Goal: Submit feedback/report problem

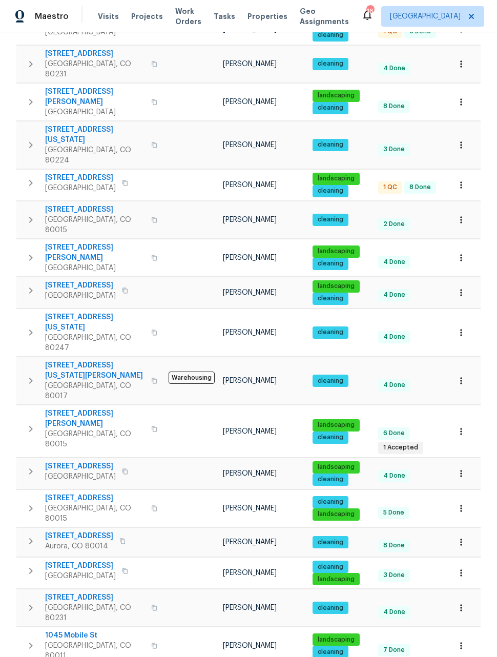
scroll to position [426, 0]
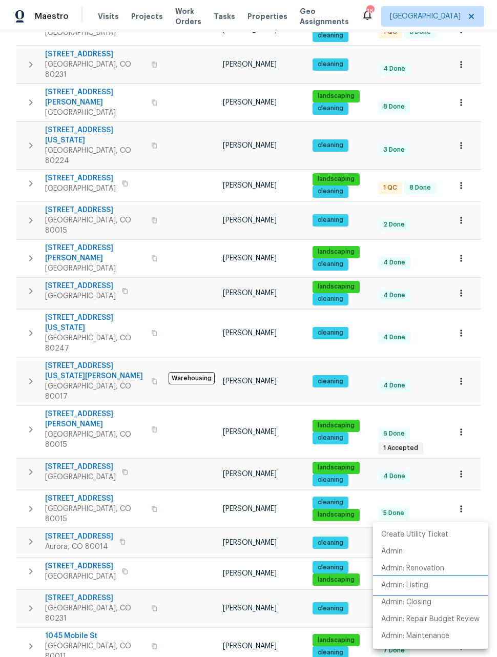
click at [415, 586] on p "Admin: Listing" at bounding box center [404, 585] width 47 height 11
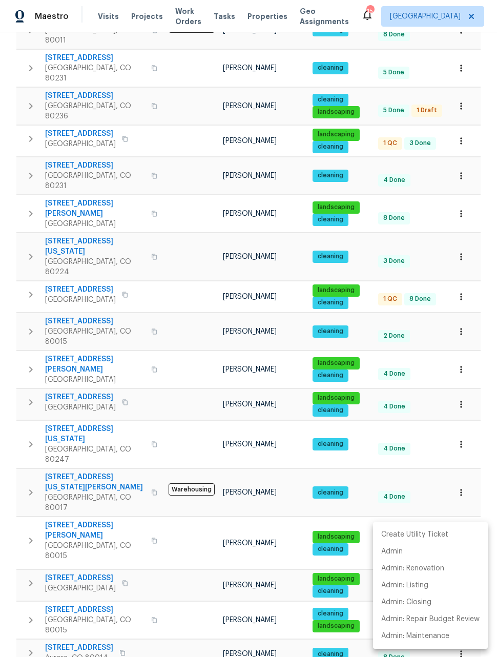
click at [84, 617] on div at bounding box center [248, 328] width 497 height 657
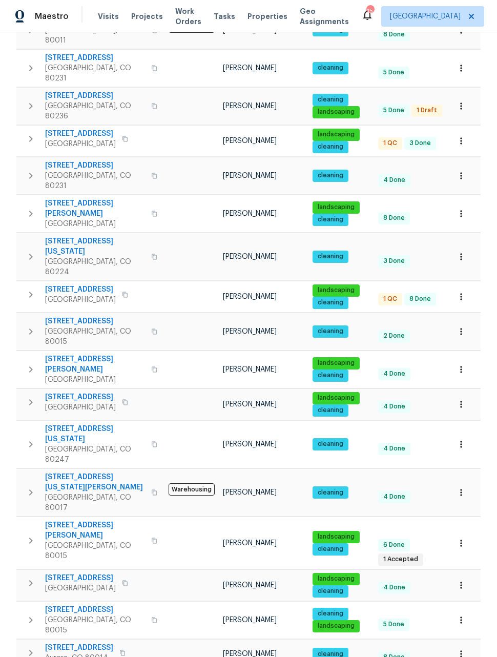
click at [459, 643] on button "button" at bounding box center [461, 654] width 23 height 23
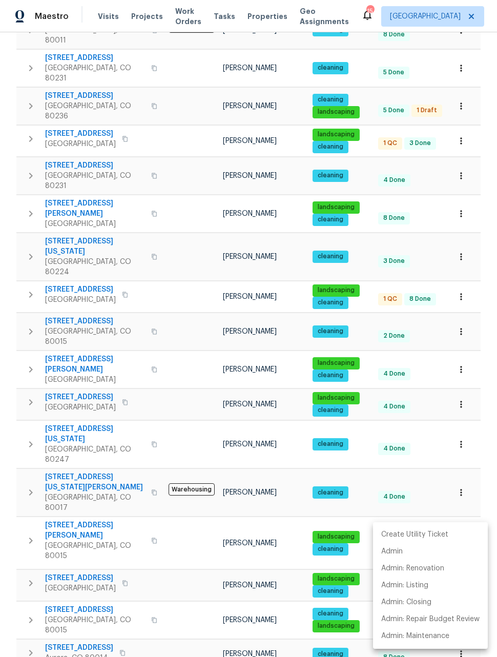
click at [70, 533] on div at bounding box center [248, 328] width 497 height 657
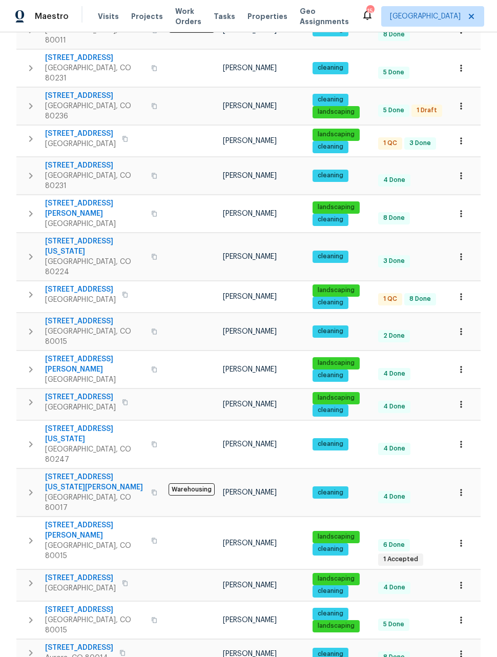
click at [78, 653] on span "Aurora, CO 80014" at bounding box center [79, 658] width 68 height 10
click at [79, 653] on span "Aurora, CO 80014" at bounding box center [79, 658] width 68 height 10
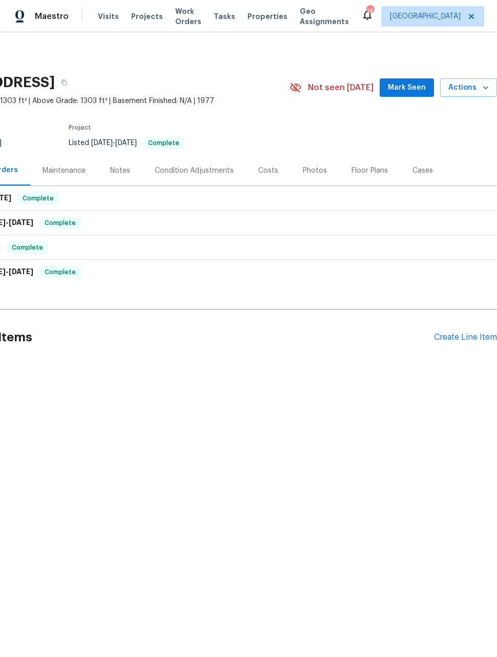
scroll to position [0, 82]
click at [478, 87] on span "Actions" at bounding box center [469, 88] width 41 height 13
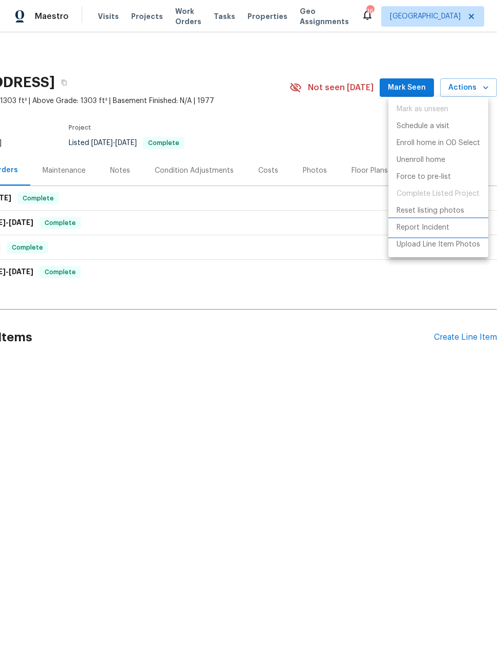
click at [418, 226] on p "Report Incident" at bounding box center [423, 228] width 53 height 11
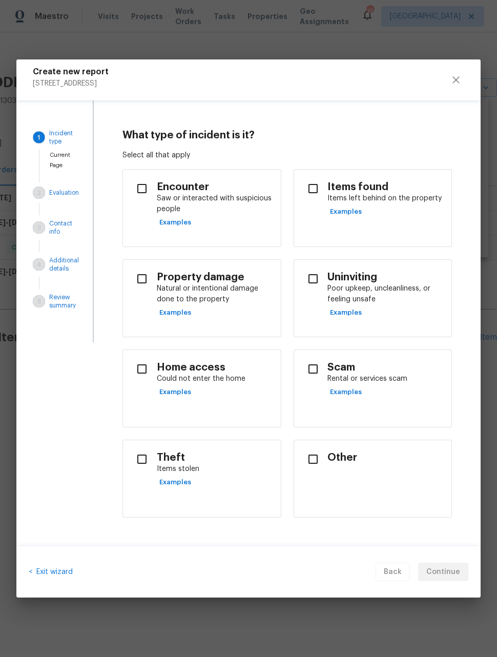
click at [309, 369] on input "checkbox" at bounding box center [314, 369] width 22 height 22
checkbox input "true"
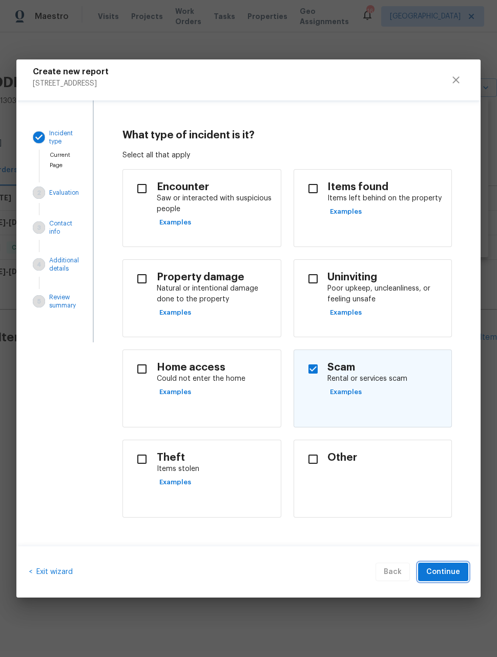
click at [450, 569] on span "Continue" at bounding box center [444, 572] width 34 height 13
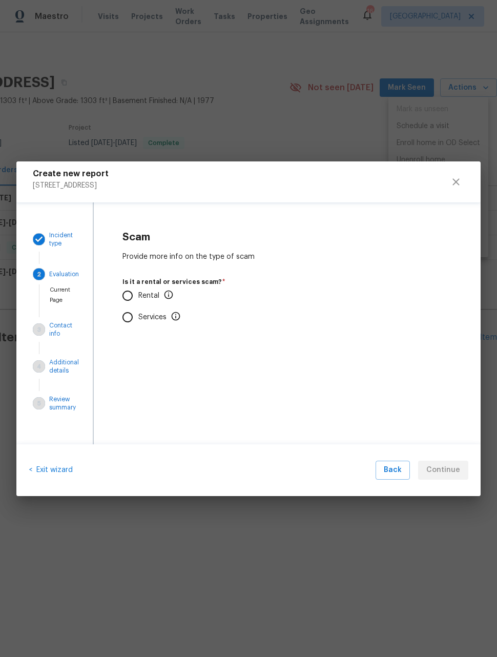
click at [129, 289] on input "Rental" at bounding box center [128, 296] width 22 height 22
radio input "true"
click at [130, 354] on input "No" at bounding box center [128, 357] width 22 height 22
radio input "true"
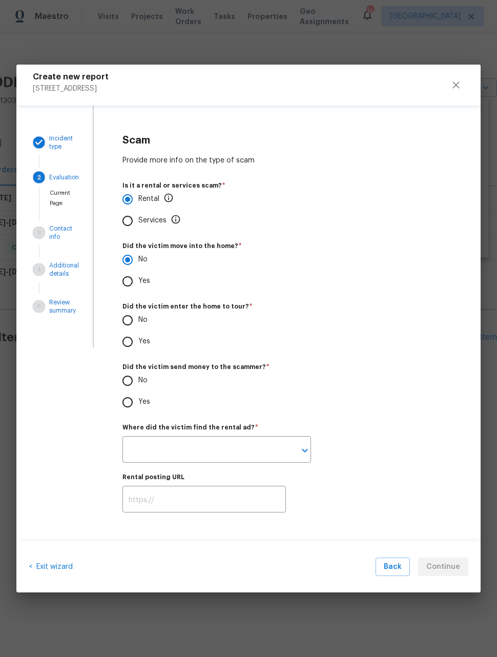
click at [102, 341] on div "Scam Provide more info on the type of scam Is it a rental or services scam?   *…" at bounding box center [287, 324] width 387 height 436
click at [127, 345] on input "Yes" at bounding box center [128, 342] width 22 height 22
radio input "true"
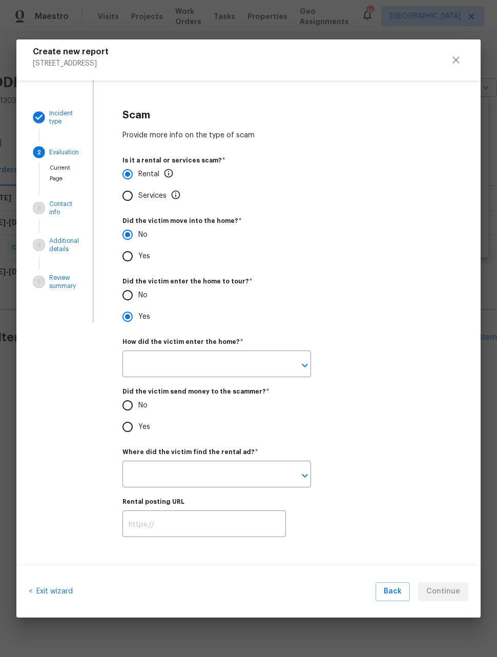
click at [137, 293] on input "No" at bounding box center [128, 296] width 22 height 22
radio input "true"
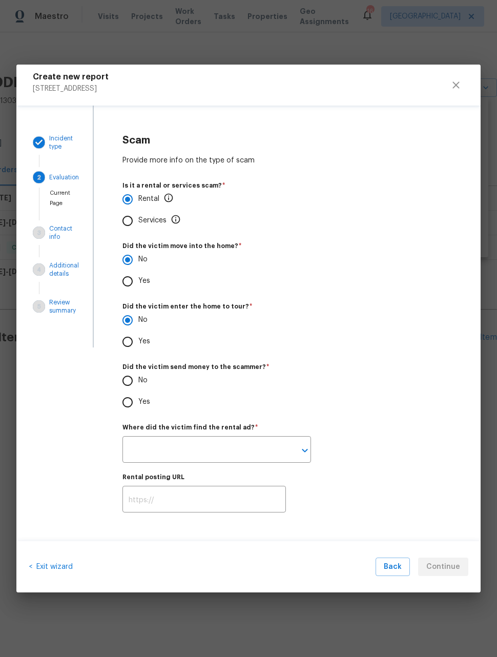
click at [130, 380] on input "No" at bounding box center [128, 381] width 22 height 22
radio input "true"
click at [251, 450] on input "text" at bounding box center [203, 451] width 160 height 24
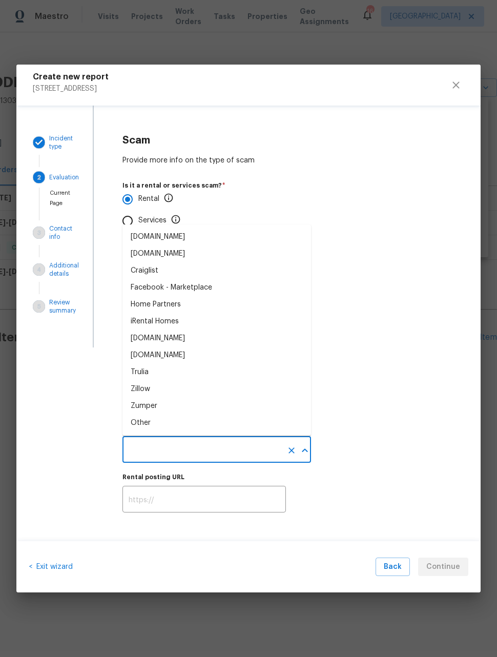
scroll to position [1, 0]
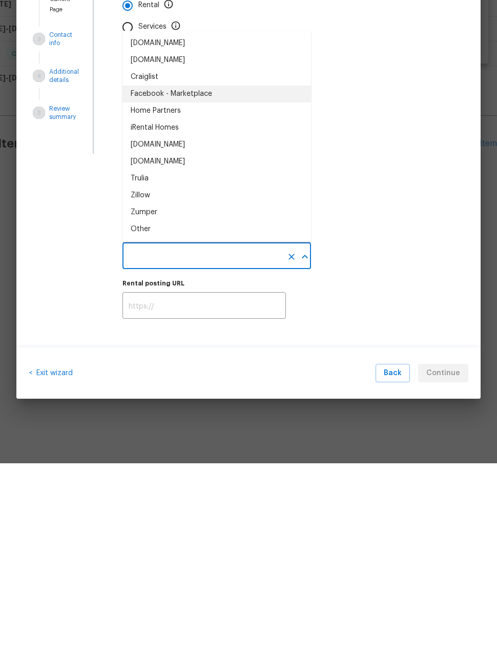
click at [208, 283] on div "Facebook - Marketplace" at bounding box center [172, 288] width 82 height 11
type input "Facebook - Marketplace"
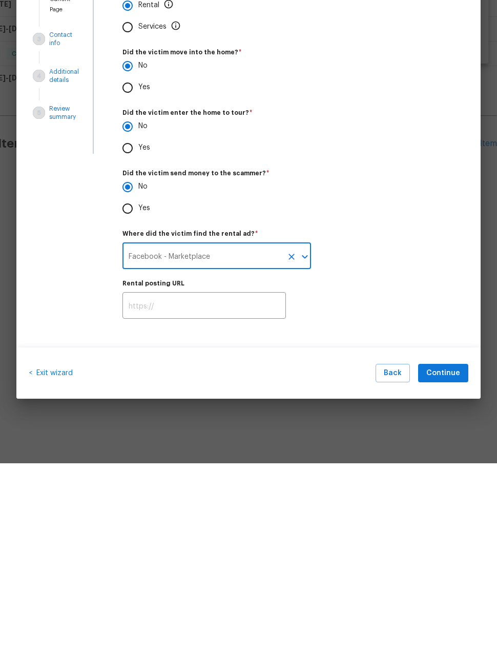
click at [228, 489] on input "text" at bounding box center [205, 501] width 164 height 24
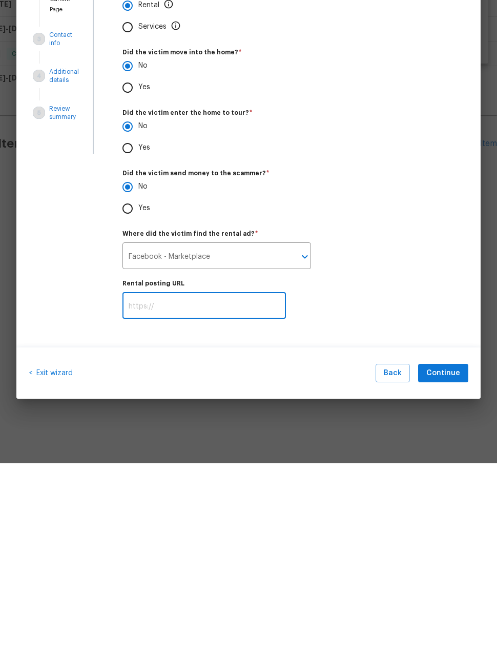
click at [211, 489] on input "text" at bounding box center [205, 501] width 164 height 24
paste input "[URL][DOMAIN_NAME]"
type input "[URL][DOMAIN_NAME]"
click at [450, 561] on span "Continue" at bounding box center [444, 567] width 34 height 13
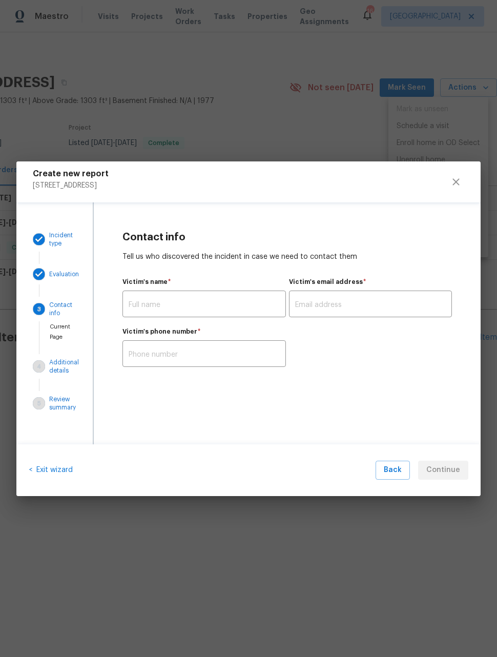
click at [403, 372] on div "Contact info Tell us who discovered the incident in case we need to contact the…" at bounding box center [287, 300] width 387 height 194
click at [45, 366] on span "4" at bounding box center [41, 366] width 16 height 12
click at [395, 470] on span "Back" at bounding box center [393, 470] width 18 height 13
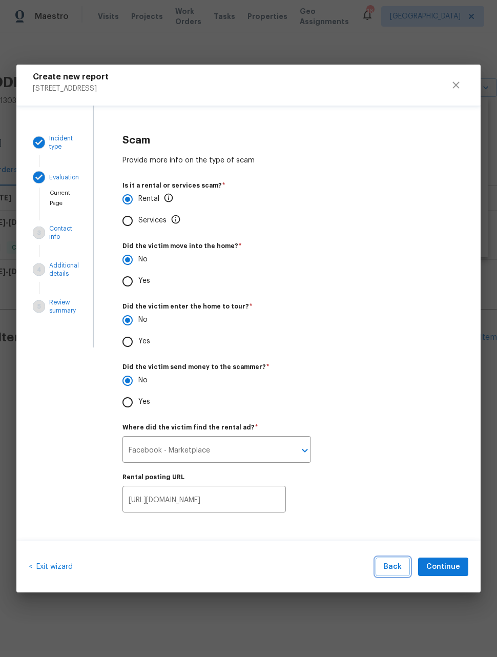
click at [398, 564] on span "Back" at bounding box center [393, 567] width 18 height 13
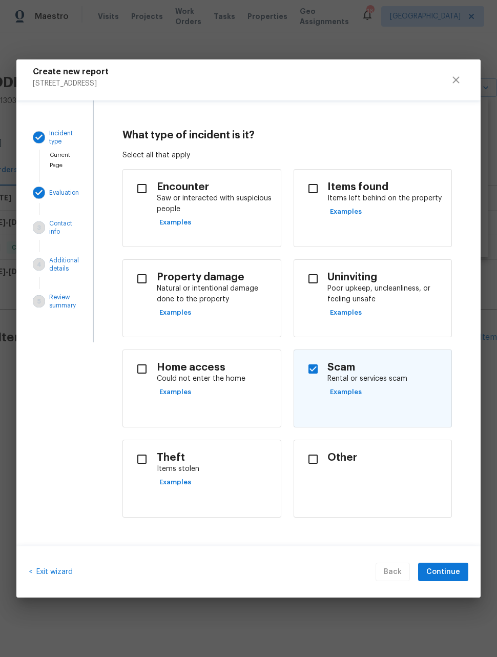
click at [395, 572] on div "Back Continue" at bounding box center [422, 572] width 93 height 19
click at [60, 569] on span "Exit wizard" at bounding box center [52, 572] width 41 height 7
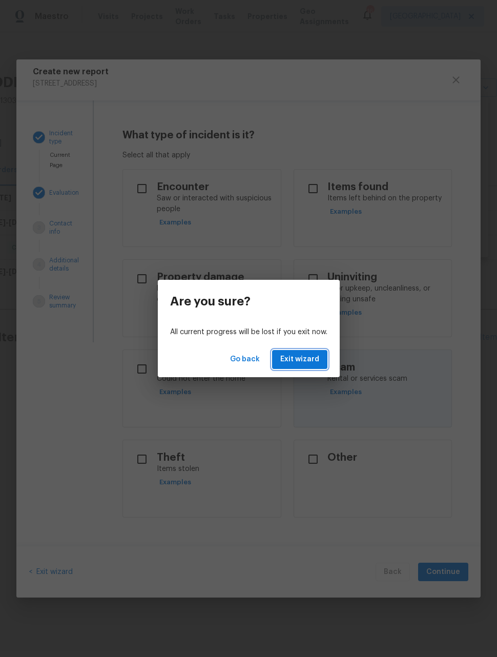
click at [308, 361] on span "Exit wizard" at bounding box center [299, 359] width 39 height 13
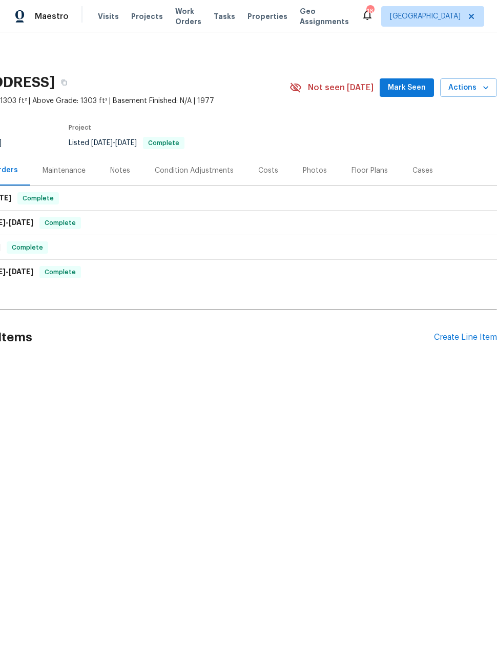
scroll to position [0, 82]
click at [470, 89] on span "Actions" at bounding box center [469, 88] width 41 height 13
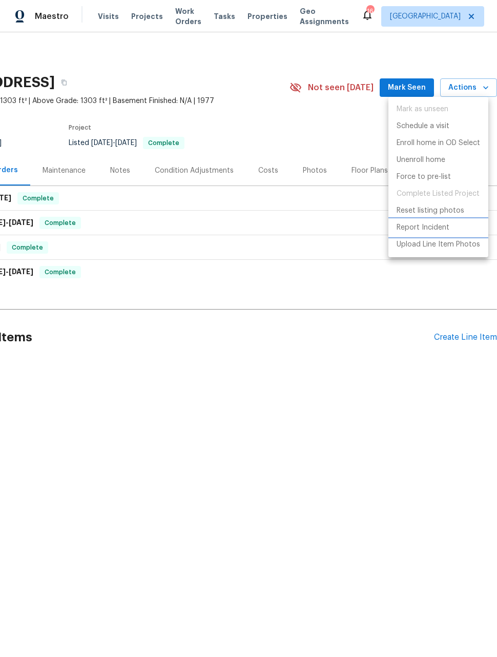
click at [413, 229] on p "Report Incident" at bounding box center [423, 228] width 53 height 11
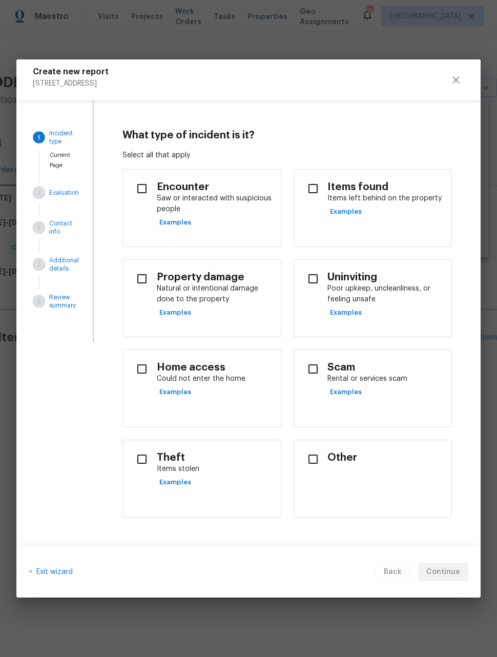
click at [311, 367] on input "checkbox" at bounding box center [314, 369] width 22 height 22
checkbox input "true"
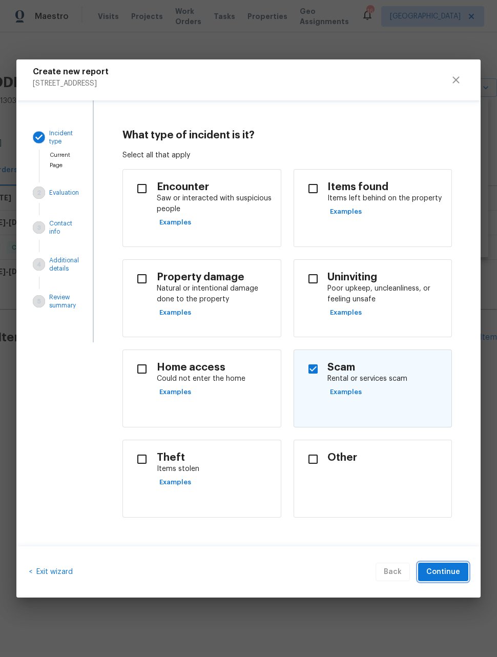
click at [441, 571] on span "Continue" at bounding box center [444, 572] width 34 height 13
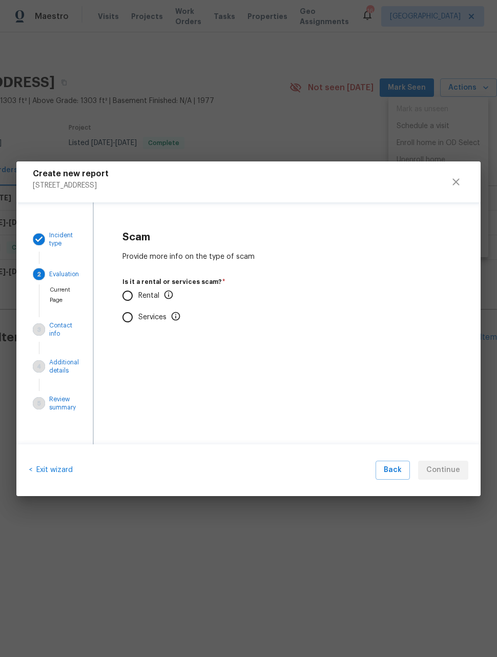
click at [131, 299] on input "Rental" at bounding box center [128, 296] width 22 height 22
radio input "true"
click at [130, 354] on input "No" at bounding box center [128, 357] width 22 height 22
radio input "true"
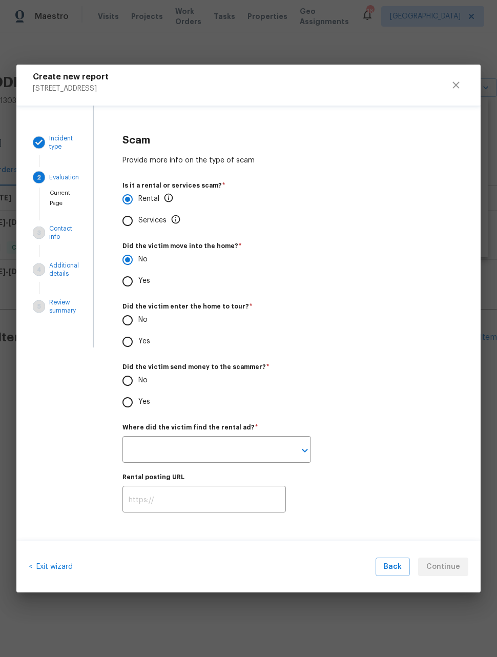
click at [128, 322] on input "No" at bounding box center [128, 321] width 22 height 22
radio input "true"
click at [127, 379] on input "No" at bounding box center [128, 381] width 22 height 22
radio input "true"
click at [267, 456] on input "text" at bounding box center [203, 451] width 160 height 24
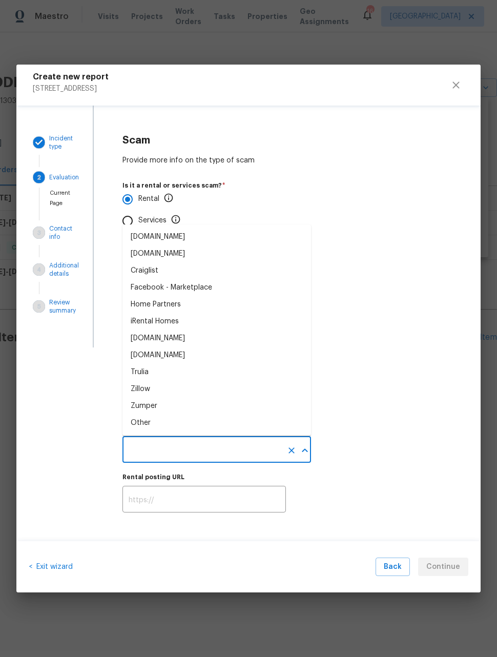
scroll to position [1, 0]
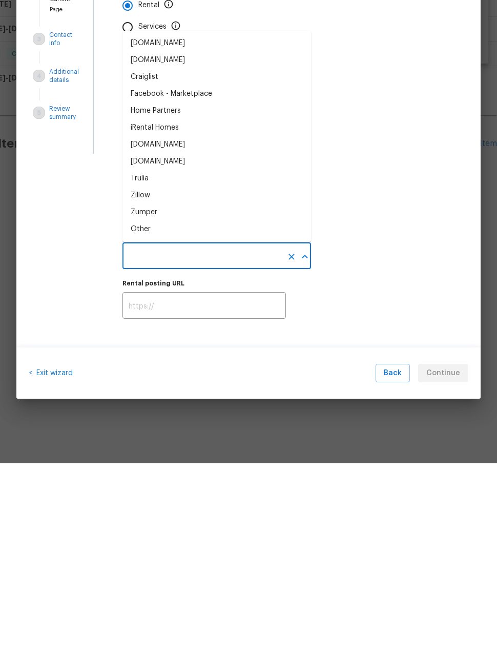
click at [195, 283] on div "Facebook - Marketplace" at bounding box center [172, 288] width 82 height 11
type input "Facebook - Marketplace"
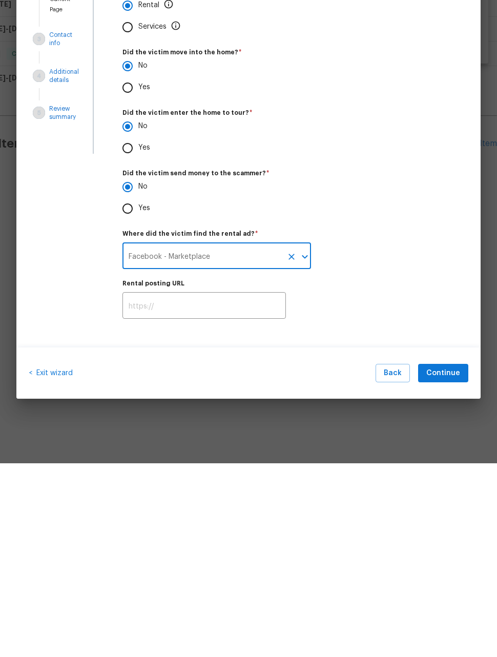
click at [205, 489] on input "text" at bounding box center [205, 501] width 164 height 24
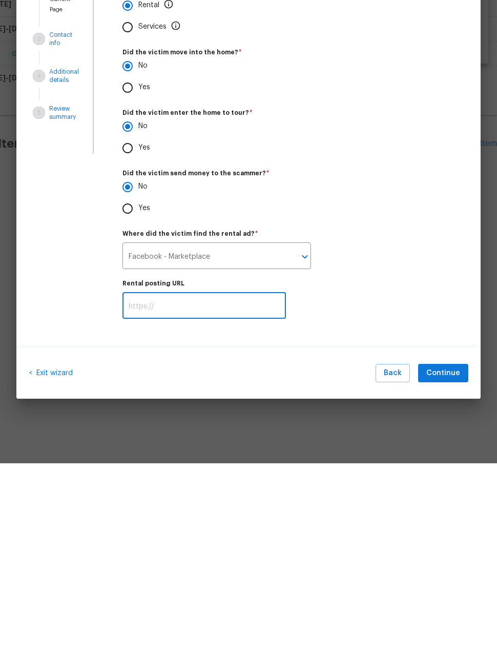
click at [204, 489] on input "text" at bounding box center [205, 501] width 164 height 24
paste input "[URL][DOMAIN_NAME]"
type input "[URL][DOMAIN_NAME]"
click at [453, 561] on span "Continue" at bounding box center [444, 567] width 34 height 13
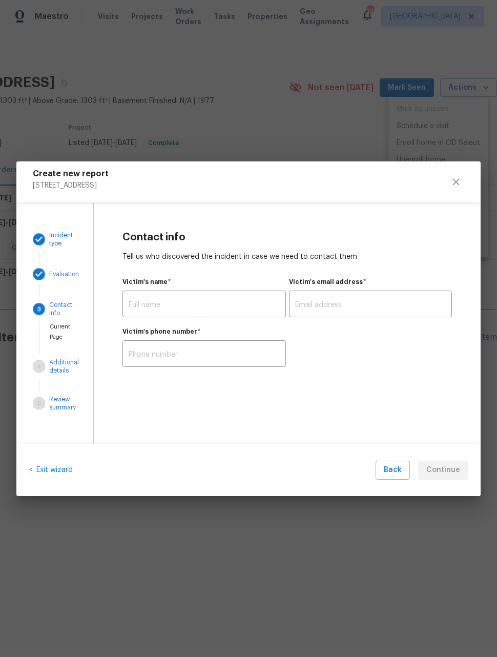
click at [229, 301] on input "text" at bounding box center [205, 305] width 164 height 24
type input "N/A"
click at [379, 305] on input "text" at bounding box center [371, 305] width 164 height 24
type input "N/A"
click at [220, 354] on input "text" at bounding box center [205, 355] width 164 height 24
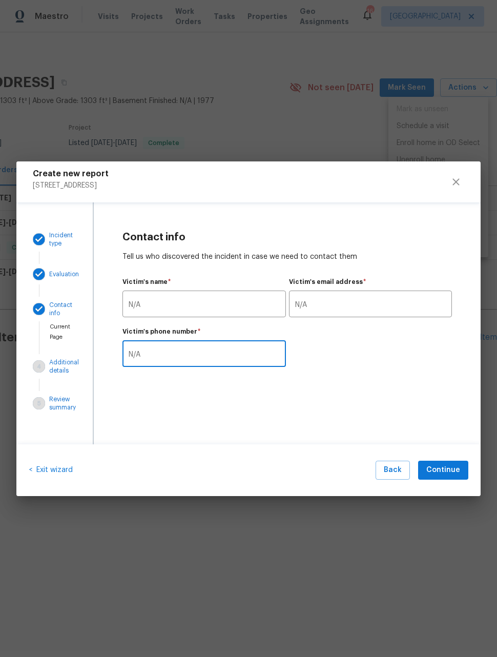
type input "N/A"
click at [421, 379] on div "Contact info Tell us who discovered the incident in case we need to contact the…" at bounding box center [287, 300] width 387 height 194
click at [451, 470] on span "Continue" at bounding box center [444, 470] width 34 height 13
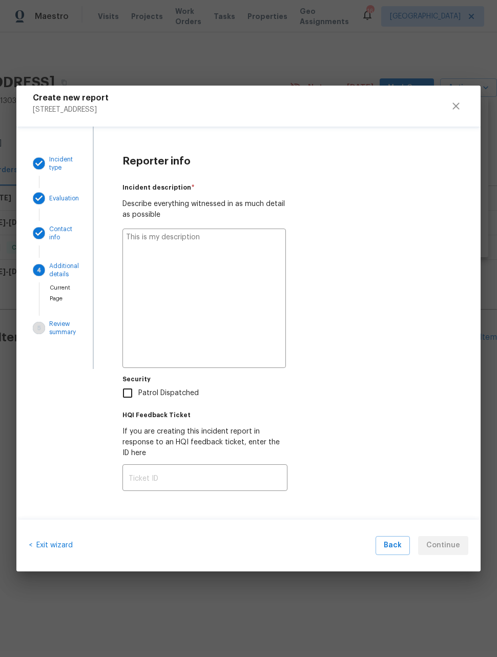
click at [264, 275] on textarea at bounding box center [205, 298] width 164 height 139
type textarea "x"
type textarea "H"
type textarea "x"
type textarea "He"
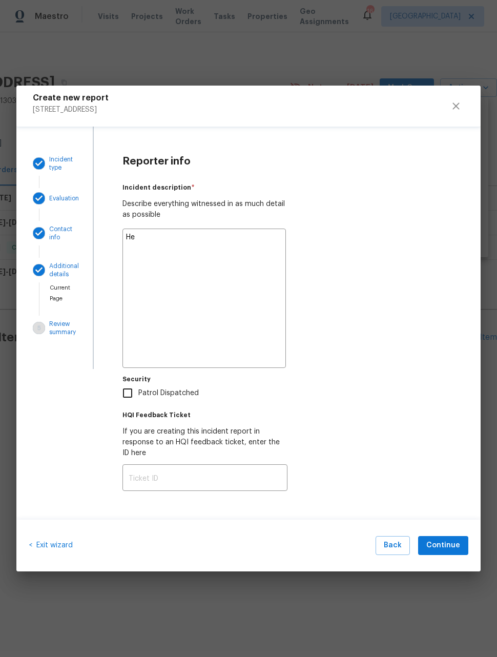
type textarea "x"
type textarea "Hel"
type textarea "x"
type textarea "Hell"
type textarea "x"
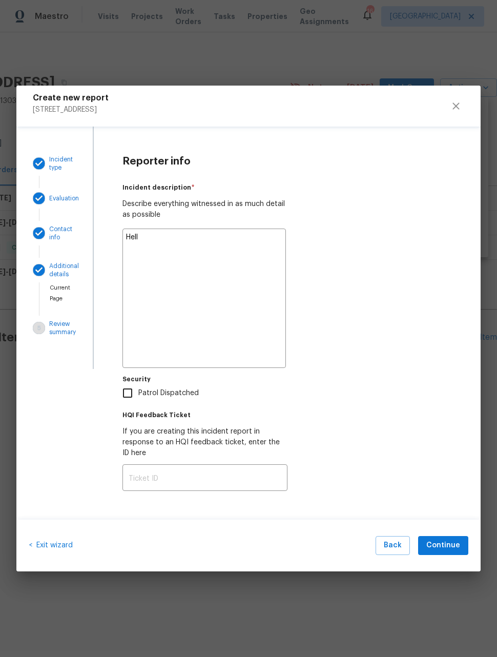
type textarea "Hello"
type textarea "x"
type textarea "Hello,"
type textarea "x"
type textarea "Hello,"
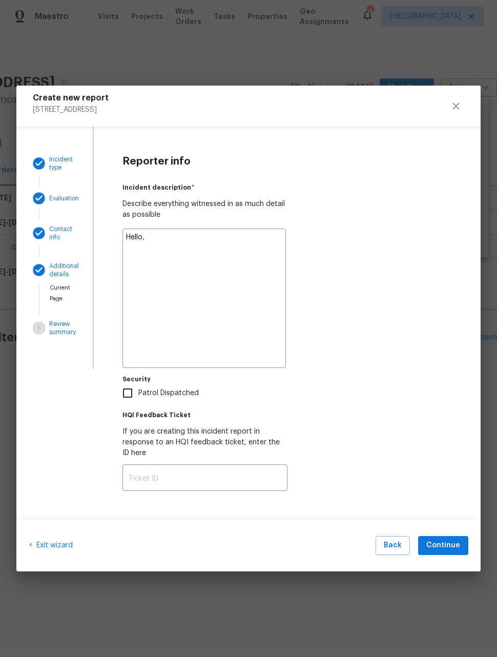
type textarea "x"
type textarea "Hello, t"
type textarea "x"
type textarea "Hello, th"
type textarea "x"
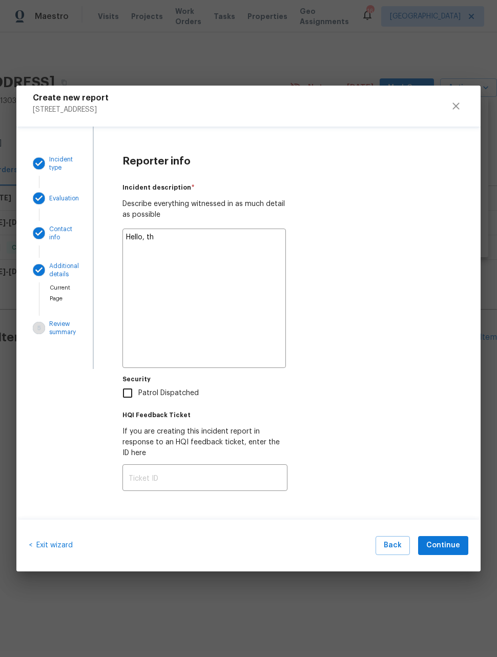
type textarea "Hello, thi"
type textarea "x"
type textarea "Hello, this"
type textarea "x"
type textarea "Hello, this"
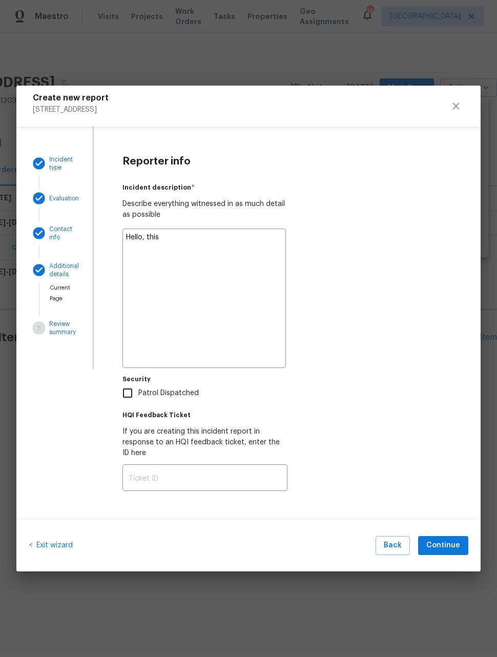
type textarea "x"
type textarea "Hello, this h"
type textarea "x"
type textarea "Hello, this ho"
type textarea "x"
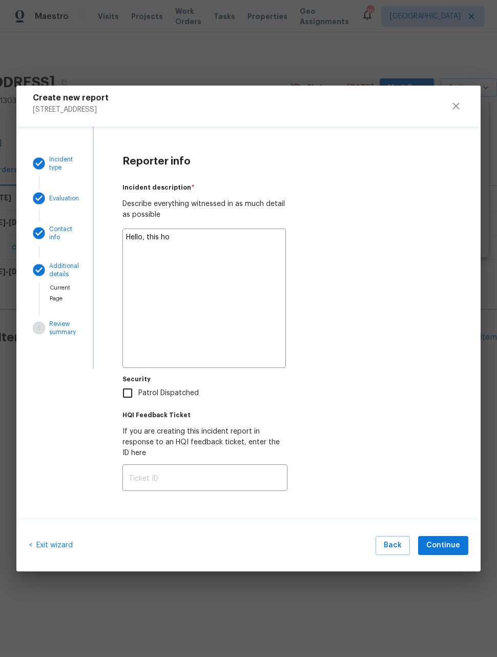
type textarea "Hello, this hou"
type textarea "x"
type textarea "Hello, this hous"
type textarea "x"
type textarea "Hello, this house"
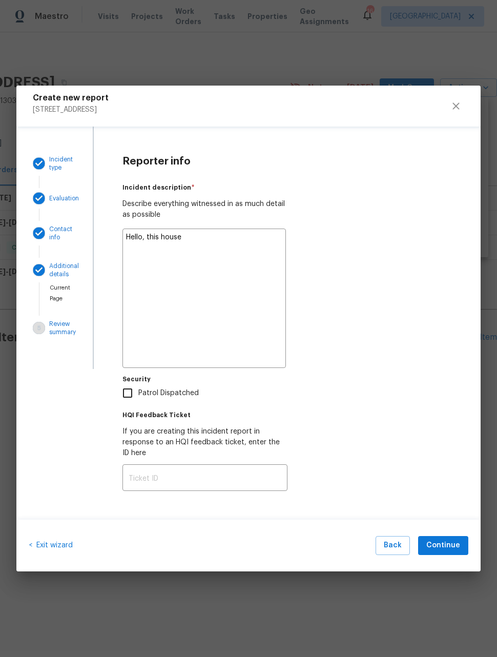
type textarea "x"
type textarea "Hello, this house"
type textarea "x"
type textarea "Hello, this house i"
type textarea "x"
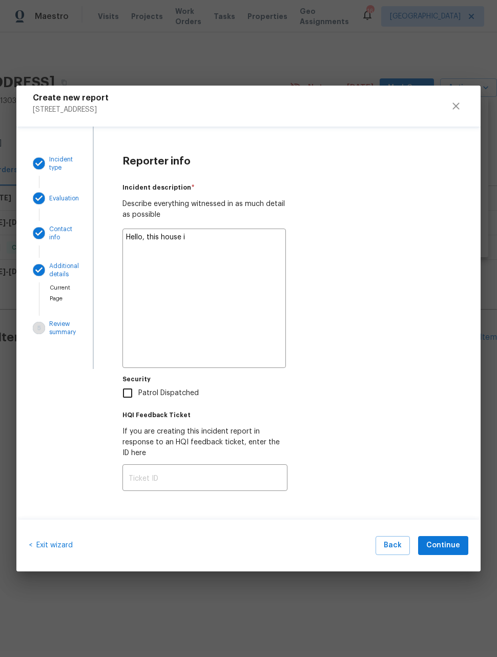
type textarea "Hello, this house is"
type textarea "x"
type textarea "Hello, this house is"
type textarea "x"
type textarea "Hello, this house is l"
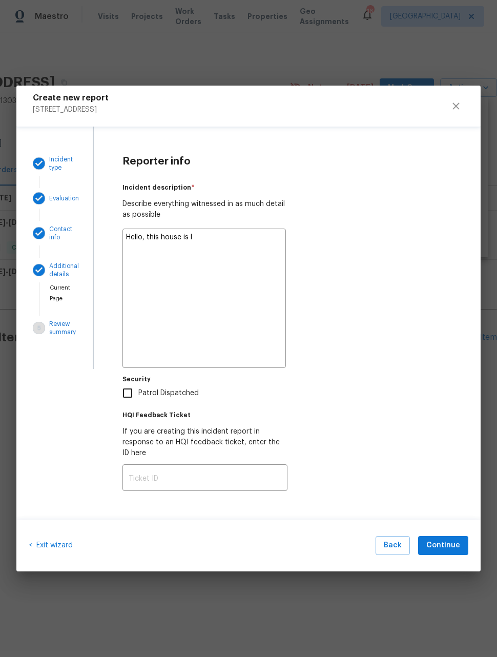
type textarea "x"
type textarea "Hello, this house is li"
type textarea "x"
type textarea "Hello, this house is lis"
type textarea "x"
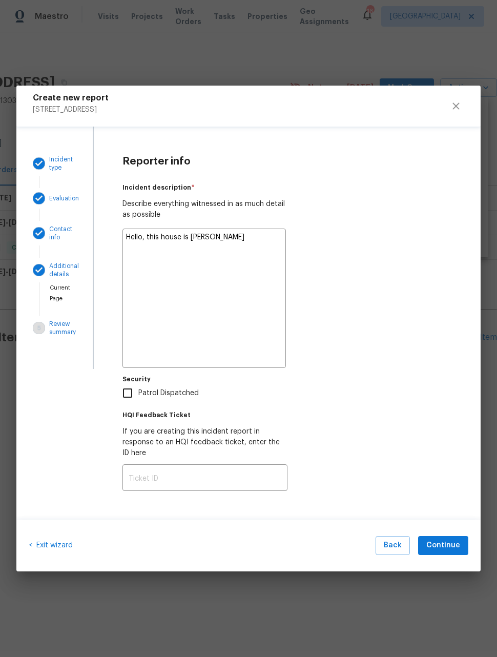
type textarea "Hello, this house is list"
type textarea "x"
type textarea "Hello, this house is liste"
type textarea "x"
type textarea "Hello, this house is listed"
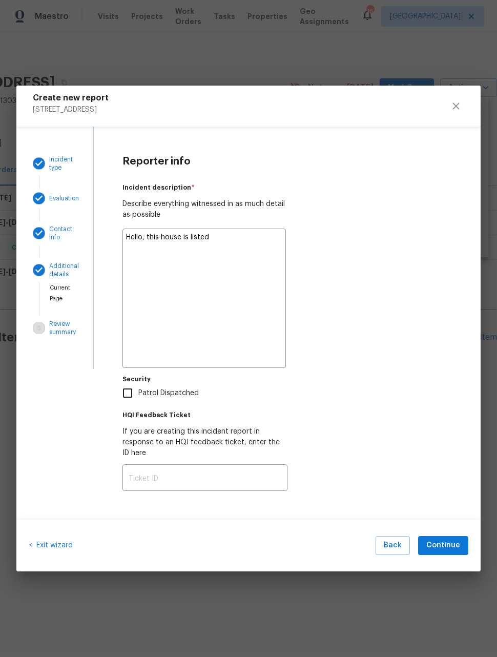
type textarea "x"
type textarea "Hello, this house is listed"
type textarea "x"
type textarea "Hello, this house is listed m"
type textarea "x"
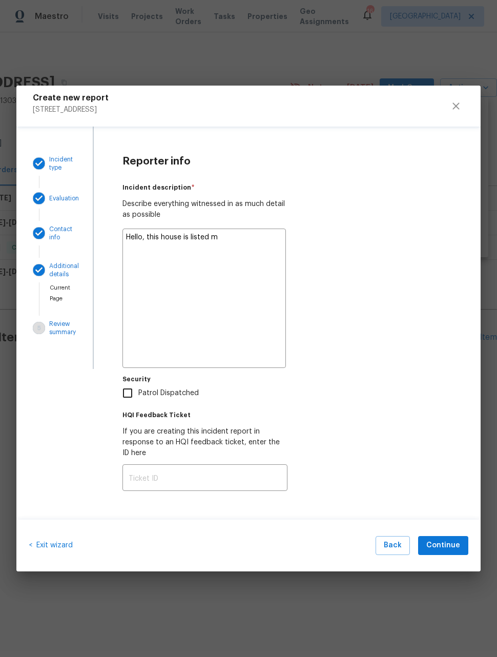
type textarea "Hello, this house is listed mu"
type textarea "x"
type textarea "Hello, this house is listed mul"
type textarea "x"
type textarea "Hello, this house is listed multiple"
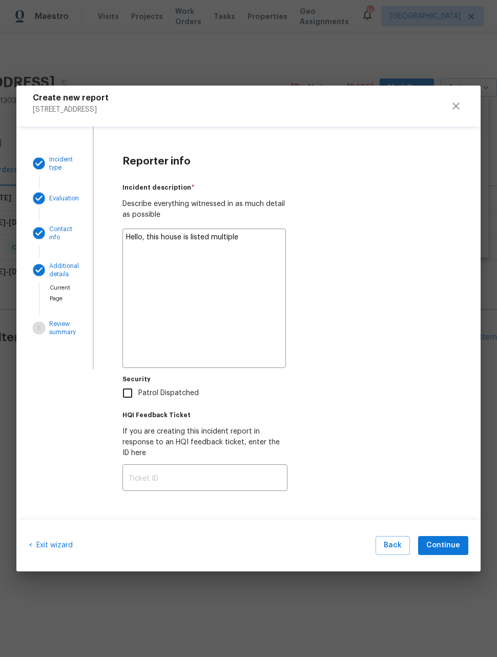
type textarea "x"
type textarea "Hello, this house is listed multiple"
type textarea "x"
type textarea "Hello, this house is listed multiple t"
type textarea "x"
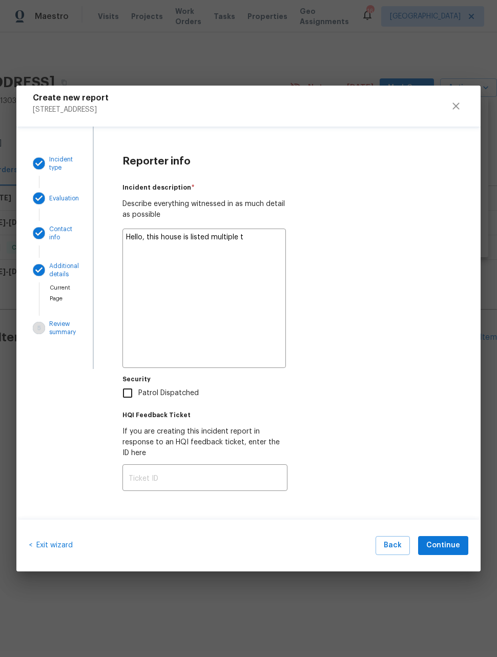
type textarea "Hello, this house is listed multiple ti"
type textarea "x"
type textarea "Hello, this house is listed multiple tim"
type textarea "x"
type textarea "Hello, this house is listed multiple time"
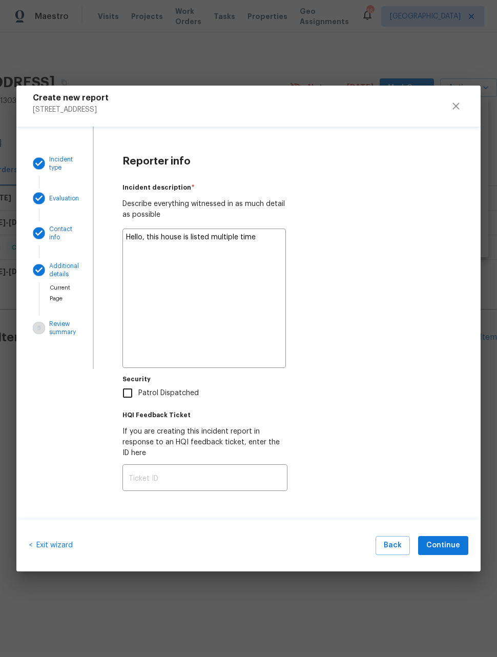
type textarea "x"
type textarea "Hello, this house is listed multiple times"
type textarea "x"
type textarea "Hello, this house is listed multiple times"
type textarea "x"
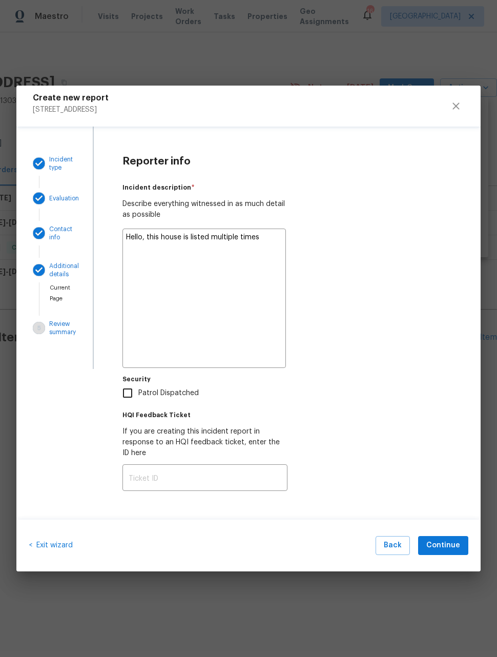
type textarea "Hello, this house is listed multiple times o"
type textarea "x"
type textarea "Hello, this house is listed multiple times on"
type textarea "x"
type textarea "Hello, this house is listed multiple times on"
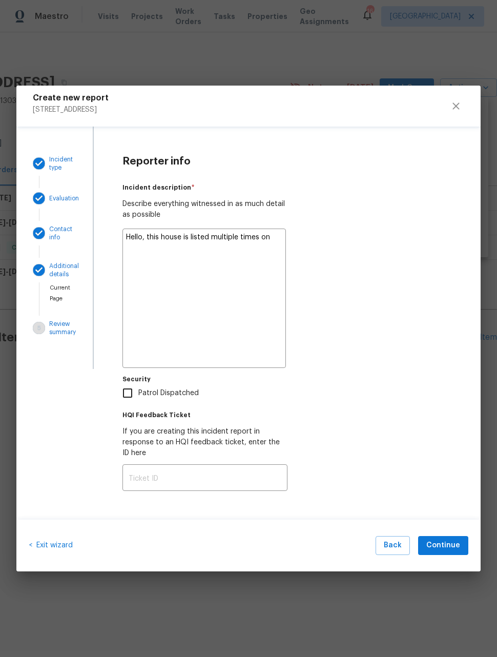
type textarea "x"
type textarea "Hello, this house is listed multiple times on f"
type textarea "x"
type textarea "Hello, this house is listed multiple times on fa"
type textarea "x"
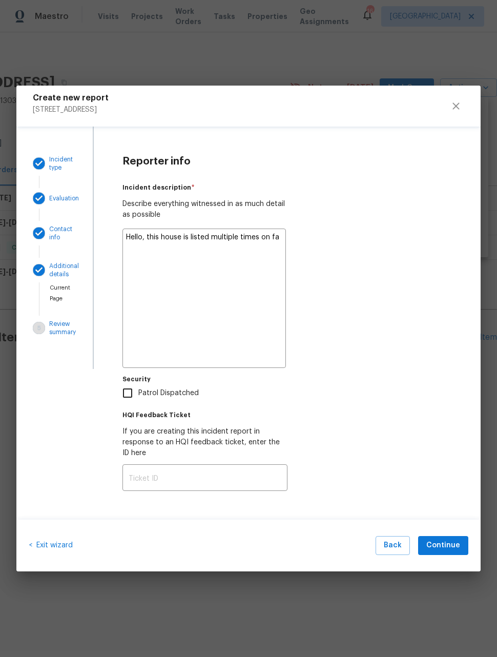
type textarea "Hello, this house is listed multiple times on fac"
type textarea "x"
type textarea "Hello, this house is listed multiple times on Facebook"
type textarea "x"
type textarea "Hello, this house is listed multiple times on Facebook"
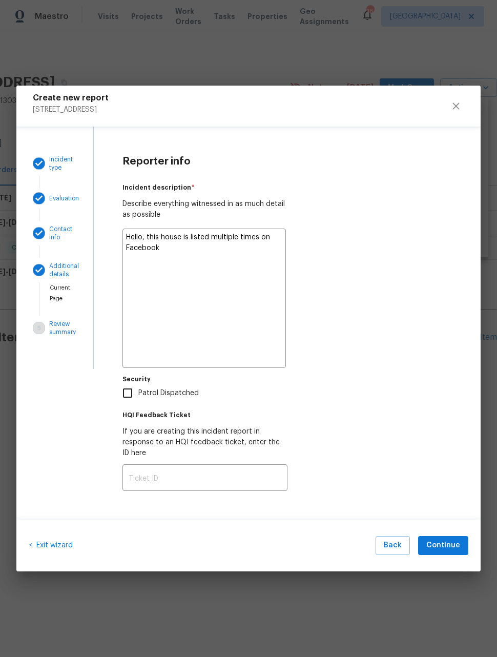
type textarea "x"
type textarea "Hello, this house is listed multiple times on Facebook marketplace"
type textarea "x"
type textarea "Hello, this house is listed multiple times on Facebook marketplace"
type textarea "x"
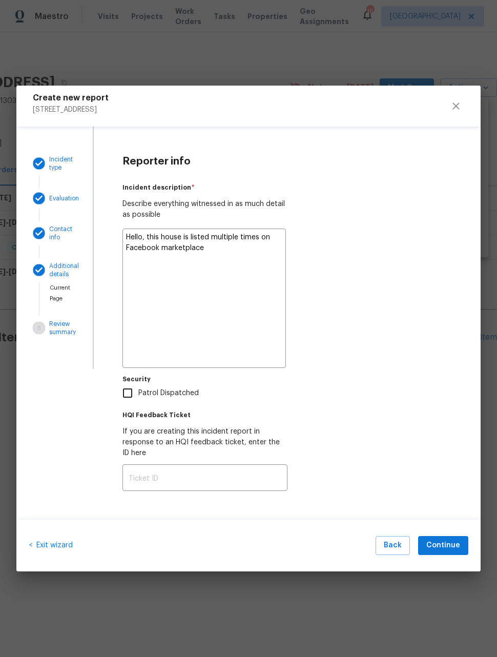
type textarea "Hello, this house is listed multiple times on Facebook marketplace f"
type textarea "x"
type textarea "Hello, this house is listed multiple times on Facebook marketplace fo"
type textarea "x"
type textarea "Hello, this house is listed multiple times on Facebook marketplace for"
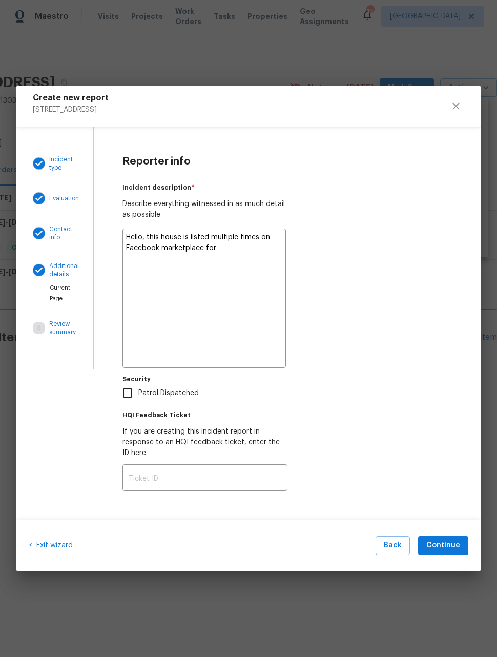
type textarea "x"
type textarea "Hello, this house is listed multiple times on Facebook marketplace for"
type textarea "x"
type textarea "Hello, this house is listed multiple times on Facebook marketplace for r"
type textarea "x"
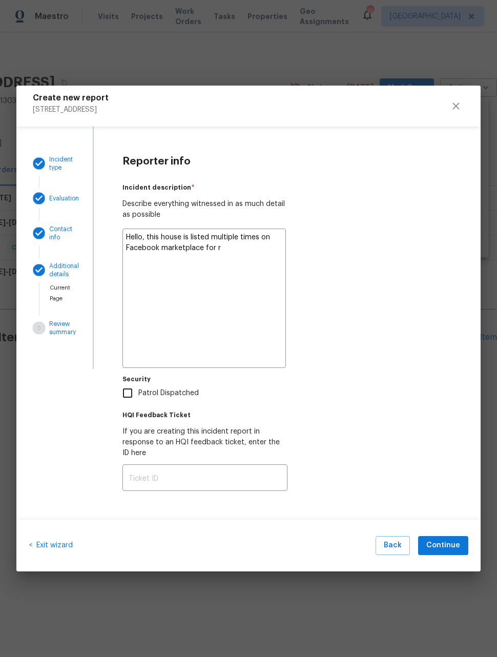
type textarea "Hello, this house is listed multiple times on Facebook marketplace for re"
type textarea "x"
type textarea "Hello, this house is listed multiple times on Facebook marketplace for ren"
type textarea "x"
type textarea "Hello, this house is listed multiple times on Facebook marketplace for rent"
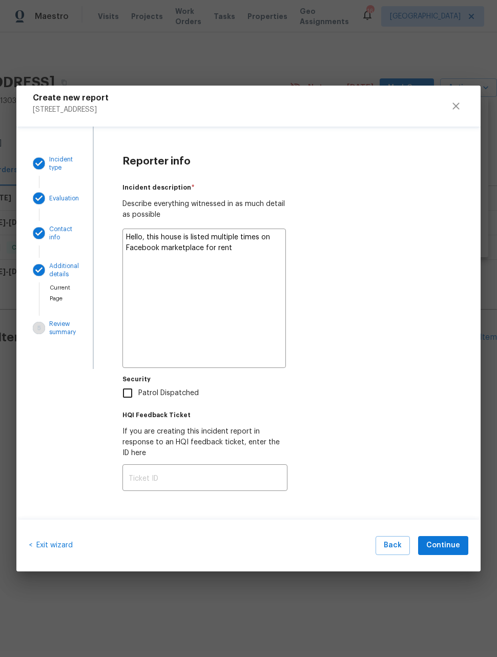
type textarea "x"
type textarea "Hello, this house is listed multiple times on Facebook marketplace for rent."
type textarea "x"
type textarea "Hello, this house is listed multiple times on Facebook marketplace for rent."
type textarea "x"
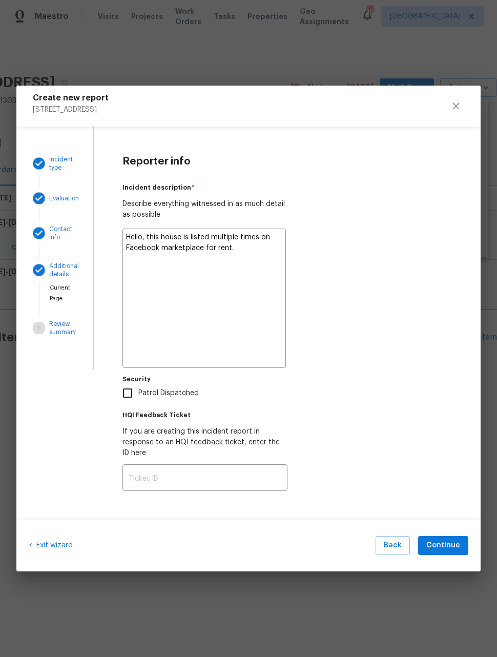
type textarea "Hello, this house is listed multiple times on Facebook marketplace for rent. P"
type textarea "x"
type textarea "Hello, this house is listed multiple times on Facebook marketplace for rent. Pl"
type textarea "x"
type textarea "Hello, this house is listed multiple times on Facebook marketplace for rent. Ple"
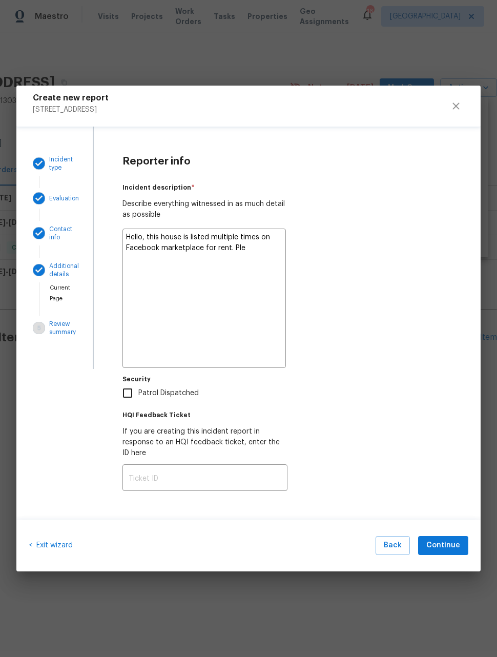
type textarea "x"
type textarea "Hello, this house is listed multiple times on Facebook marketplace for rent. Pl…"
type textarea "x"
type textarea "Hello, this house is listed multiple times on Facebook marketplace for rent. Pl…"
type textarea "x"
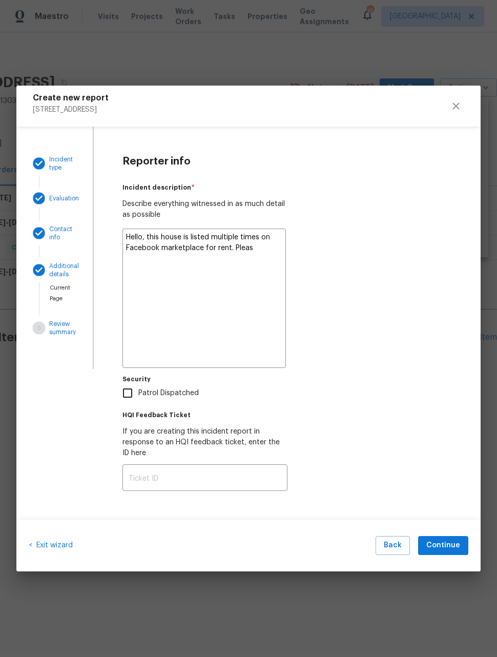
type textarea "Hello, this house is listed multiple times on Facebook marketplace for rent. Pl…"
type textarea "x"
type textarea "Hello, this house is listed multiple times on Facebook marketplace for rent. Pl…"
type textarea "x"
type textarea "Hello, this house is listed multiple times on Facebook marketplace for rent. Pl…"
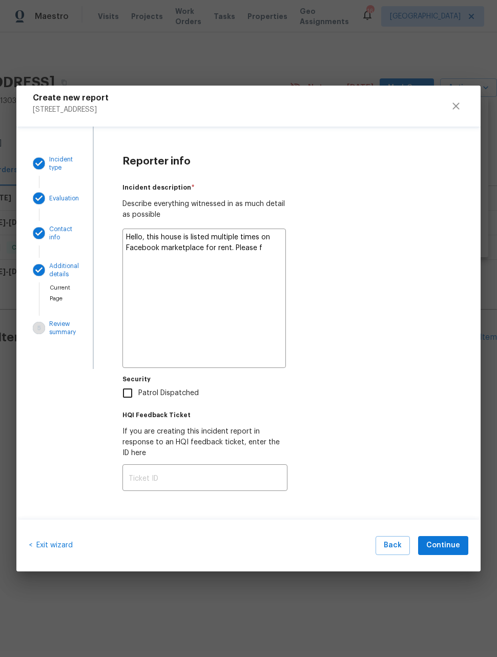
type textarea "x"
type textarea "Hello, this house is listed multiple times on Facebook marketplace for rent. Pl…"
type textarea "x"
type textarea "Hello, this house is listed multiple times on Facebook marketplace for rent. Pl…"
type textarea "x"
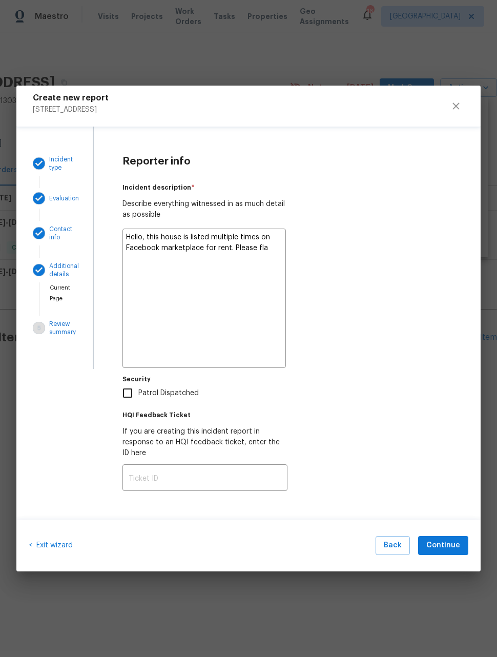
type textarea "Hello, this house is listed multiple times on Facebook marketplace for rent. Pl…"
type textarea "x"
type textarea "Hello, this house is listed multiple times on Facebook marketplace for rent. Pl…"
type textarea "x"
type textarea "Hello, this house is listed multiple times on Facebook marketplace for rent. Pl…"
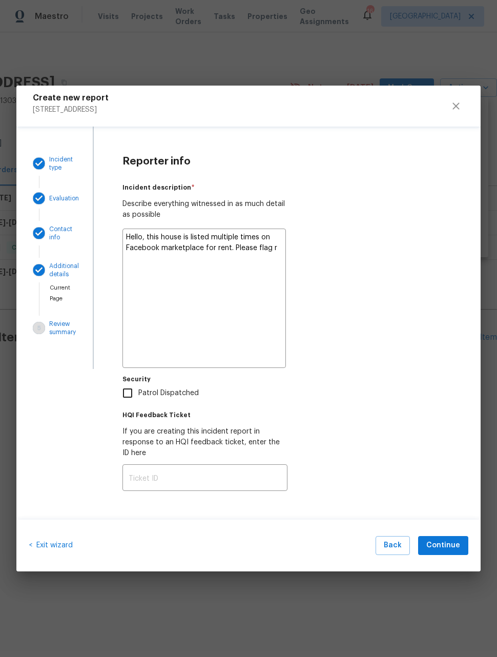
type textarea "x"
type textarea "Hello, this house is listed multiple times on Facebook marketplace for rent. Pl…"
type textarea "x"
type textarea "Hello, this house is listed multiple times on Facebook marketplace for rent. Pl…"
type textarea "x"
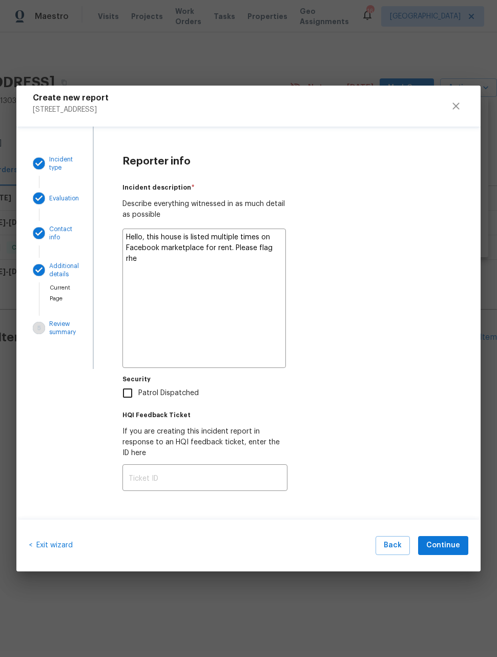
type textarea "Hello, this house is listed multiple times on Facebook marketplace for rent. Pl…"
type textarea "x"
type textarea "Hello, this house is listed multiple times on Facebook marketplace for rent. Pl…"
type textarea "x"
type textarea "Hello, this house is listed multiple times on Facebook marketplace for rent. Pl…"
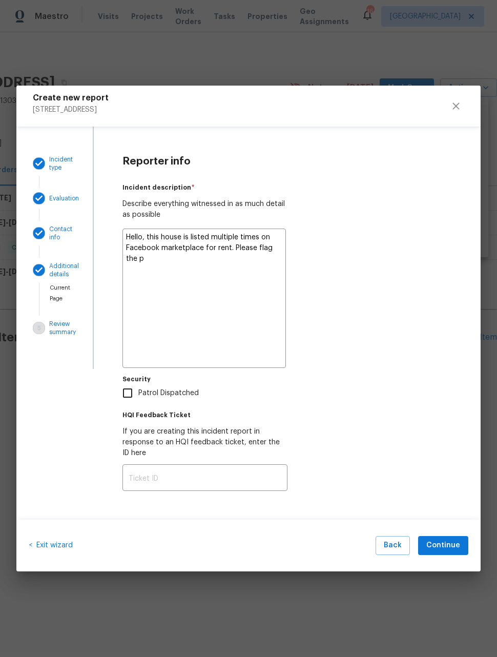
type textarea "x"
type textarea "Hello, this house is listed multiple times on Facebook marketplace for rent. Pl…"
type textarea "x"
type textarea "Hello, this house is listed multiple times on Facebook marketplace for rent. Pl…"
type textarea "x"
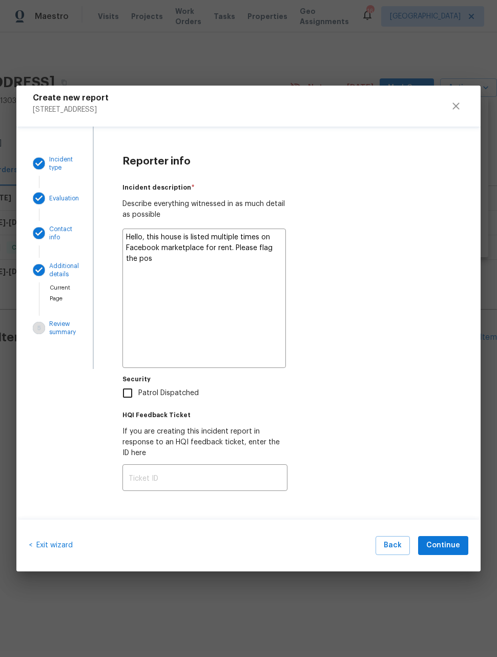
type textarea "Hello, this house is listed multiple times on Facebook marketplace for rent. Pl…"
type textarea "x"
type textarea "Hello, this house is listed multiple times on Facebook marketplace for rent. Pl…"
type textarea "x"
type textarea "Hello, this house is listed multiple times on Facebook marketplace for rent. Pl…"
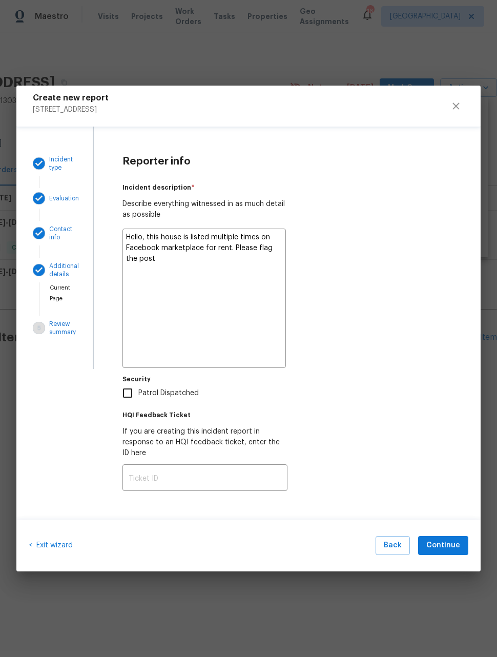
type textarea "x"
type textarea "Hello, this house is listed multiple times on Facebook marketplace for rent. Pl…"
type textarea "x"
type textarea "Hello, this house is listed multiple times on Facebook marketplace for rent. Pl…"
type textarea "x"
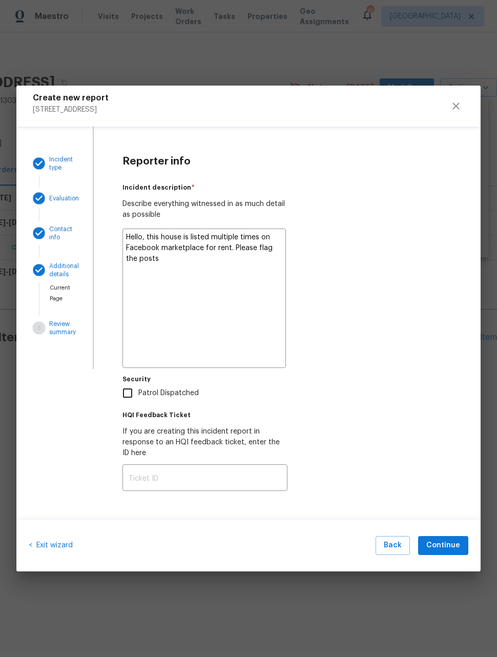
type textarea "Hello, this house is listed multiple times on Facebook marketplace for rent. Pl…"
type textarea "x"
type textarea "Hello, this house is listed multiple times on Facebook marketplace for rent. Pl…"
type textarea "x"
type textarea "Hello, this house is listed multiple times on Facebook marketplace for rent. Pl…"
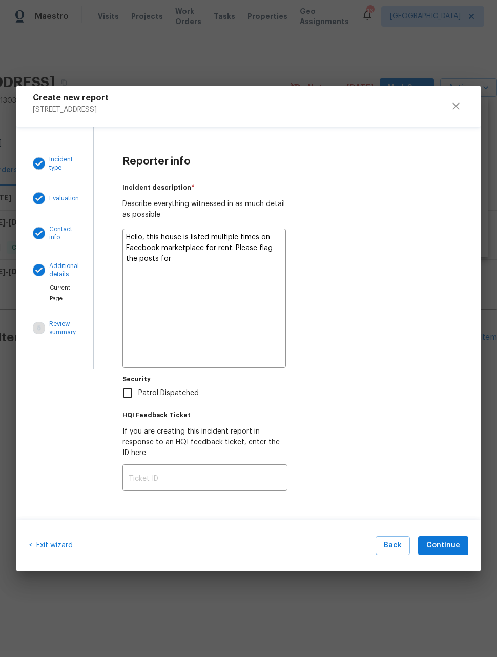
type textarea "x"
type textarea "Hello, this house is listed multiple times on Facebook marketplace for rent. Pl…"
type textarea "x"
type textarea "Hello, this house is listed multiple times on Facebook marketplace for rent. Pl…"
type textarea "x"
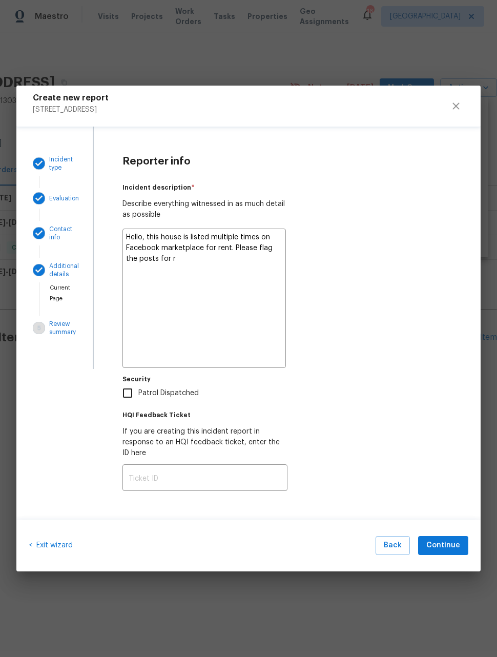
type textarea "Hello, this house is listed multiple times on Facebook marketplace for rent. Pl…"
type textarea "x"
type textarea "Hello, this house is listed multiple times on Facebook marketplace for rent. Pl…"
type textarea "x"
type textarea "Hello, this house is listed multiple times on Facebook marketplace for rent. Pl…"
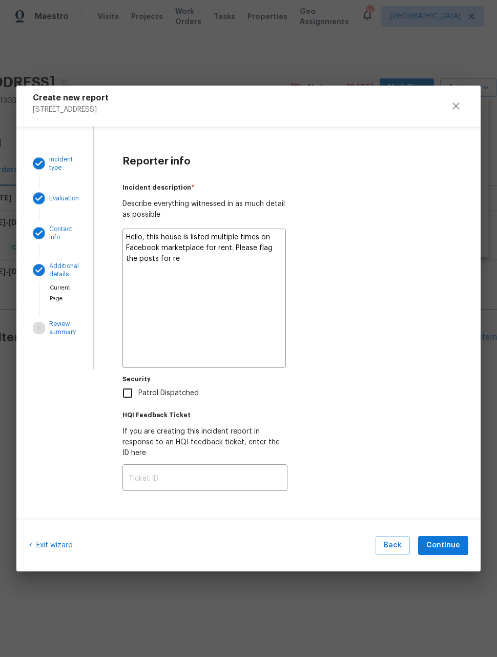
type textarea "x"
type textarea "Hello, this house is listed multiple times on Facebook marketplace for rent. Pl…"
type textarea "x"
type textarea "Hello, this house is listed multiple times on Facebook marketplace for rent. Pl…"
type textarea "x"
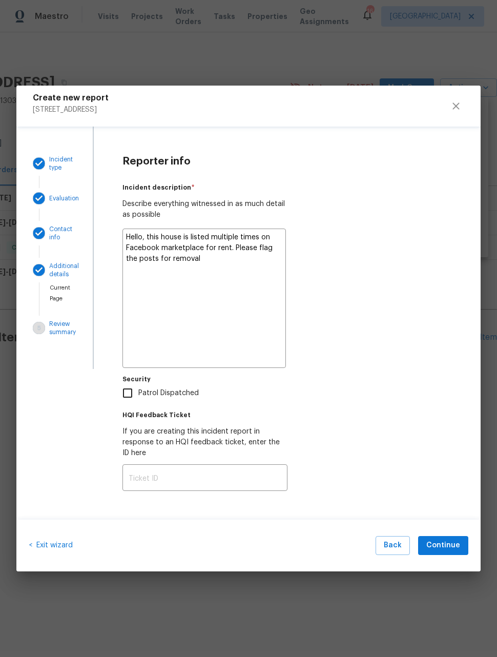
type textarea "Hello, this house is listed multiple times on Facebook marketplace for rent. Pl…"
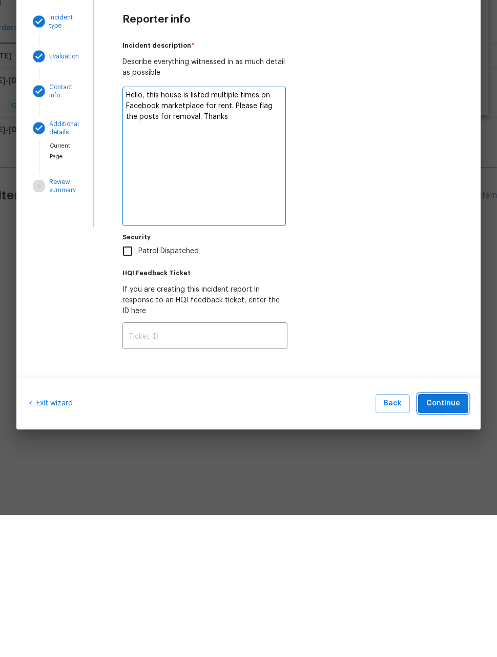
click at [445, 539] on span "Continue" at bounding box center [444, 545] width 34 height 13
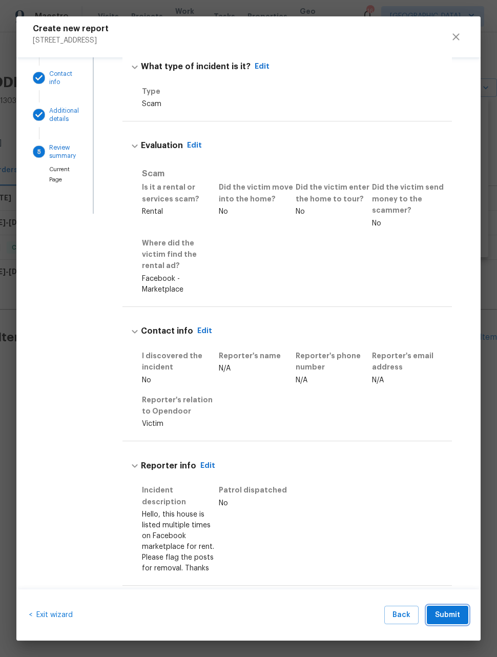
scroll to position [86, 0]
click at [455, 612] on span "Submit" at bounding box center [447, 615] width 25 height 13
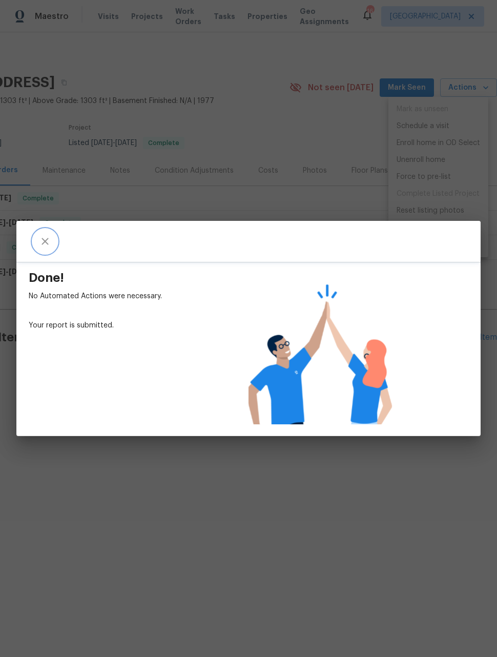
click at [49, 246] on icon "close" at bounding box center [45, 241] width 12 height 12
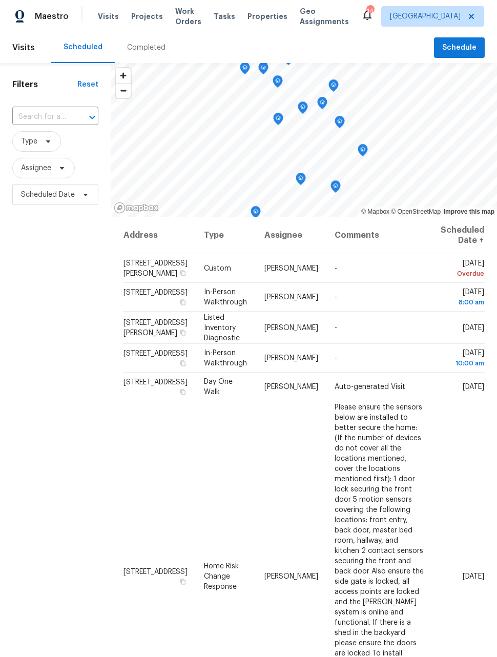
scroll to position [36, 15]
